Goal: Information Seeking & Learning: Find specific page/section

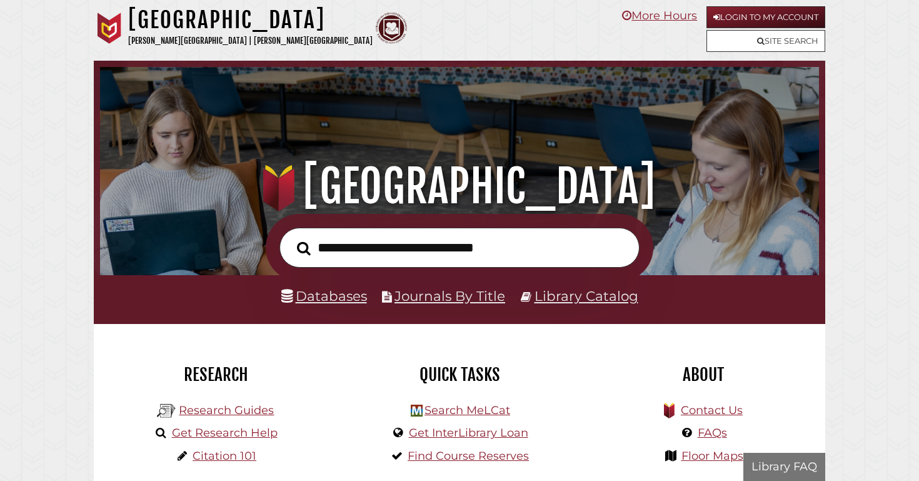
scroll to position [237, 712]
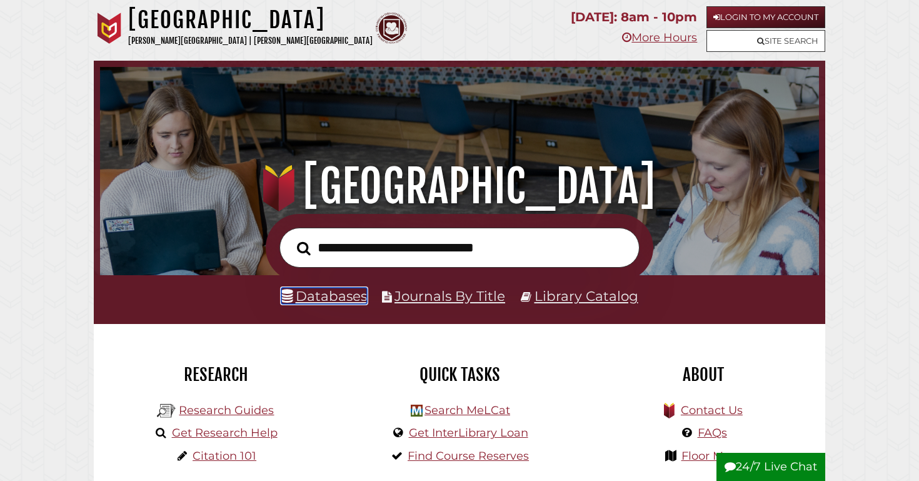
click at [315, 301] on link "Databases" at bounding box center [324, 295] width 86 height 16
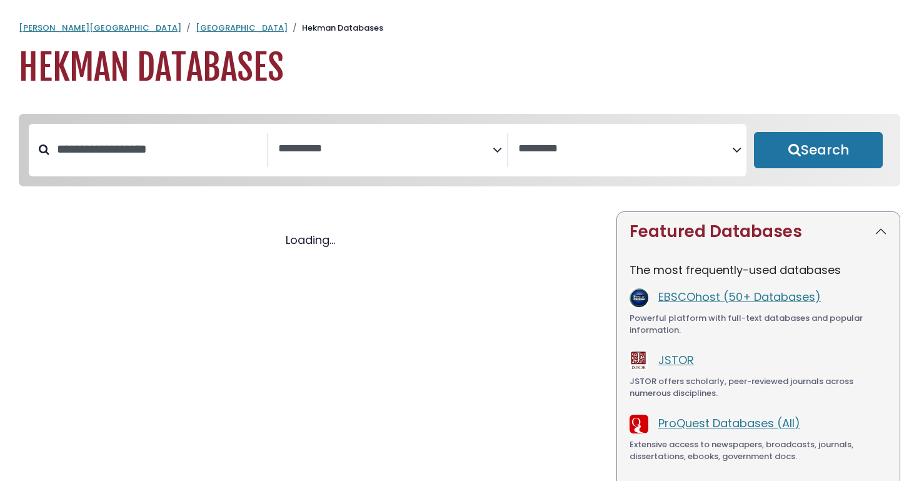
select select "Database Subject Filter"
select select "Database Vendors Filter"
select select "Database Subject Filter"
select select "Database Vendors Filter"
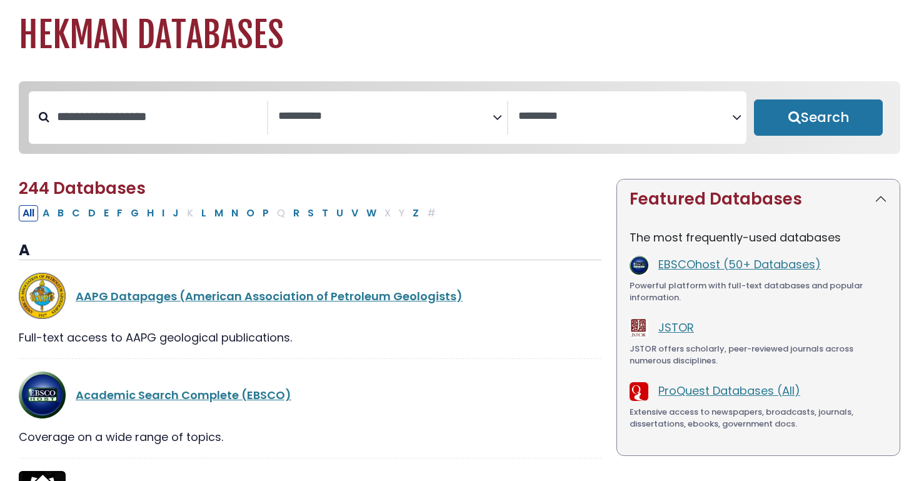
scroll to position [35, 0]
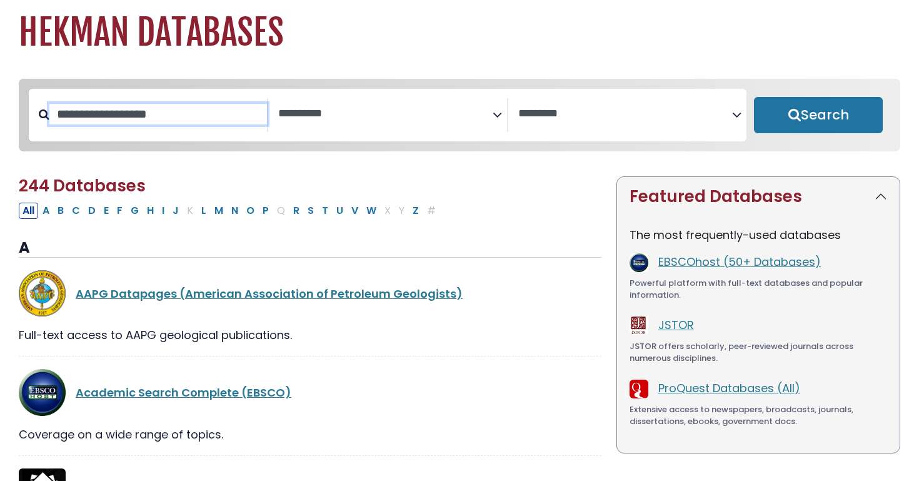
click at [139, 116] on input "Search database by title or keyword" at bounding box center [157, 114] width 217 height 21
type input "*******"
click at [754, 97] on button "Search" at bounding box center [818, 115] width 129 height 36
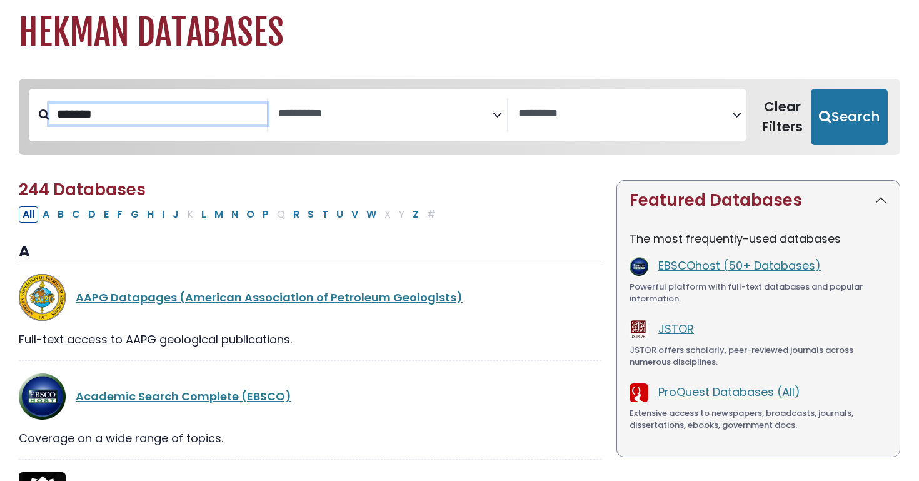
select select "Database Subject Filter"
select select "Database Vendors Filter"
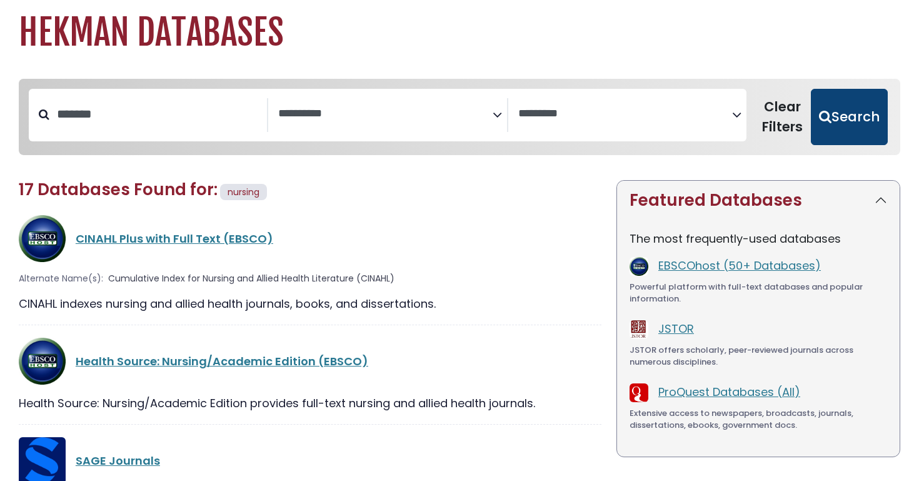
click at [829, 131] on button "Search" at bounding box center [849, 117] width 77 height 56
select select "Database Subject Filter"
select select "Database Vendors Filter"
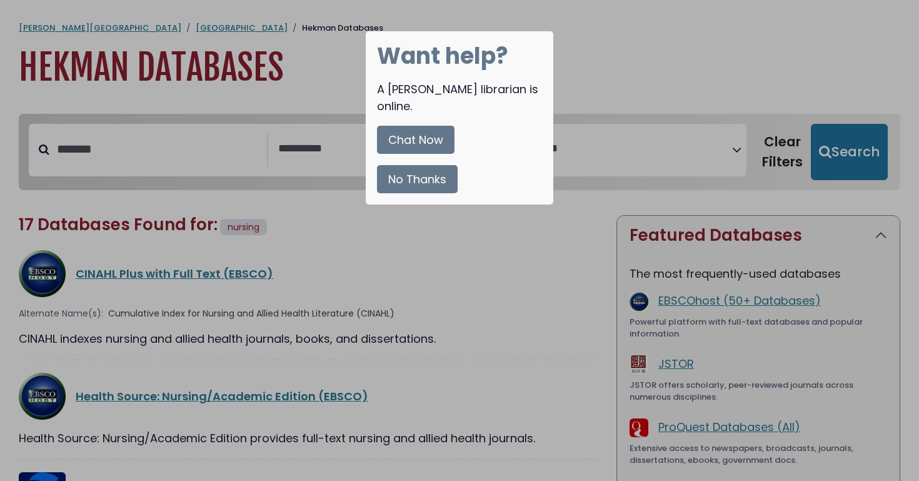
click at [662, 36] on div at bounding box center [459, 240] width 919 height 481
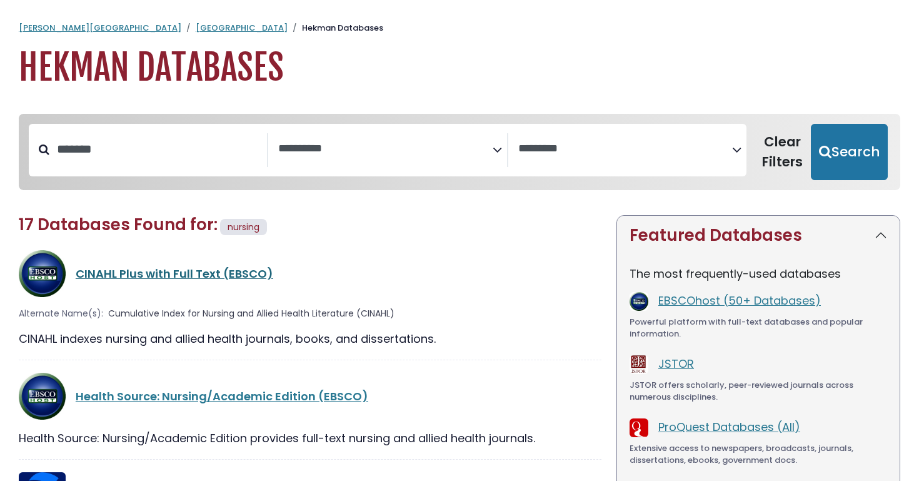
click at [179, 274] on link "CINAHL Plus with Full Text (EBSCO)" at bounding box center [174, 274] width 197 height 16
click at [158, 274] on link "CINAHL Plus with Full Text (EBSCO)" at bounding box center [174, 274] width 197 height 16
